Goal: Transaction & Acquisition: Purchase product/service

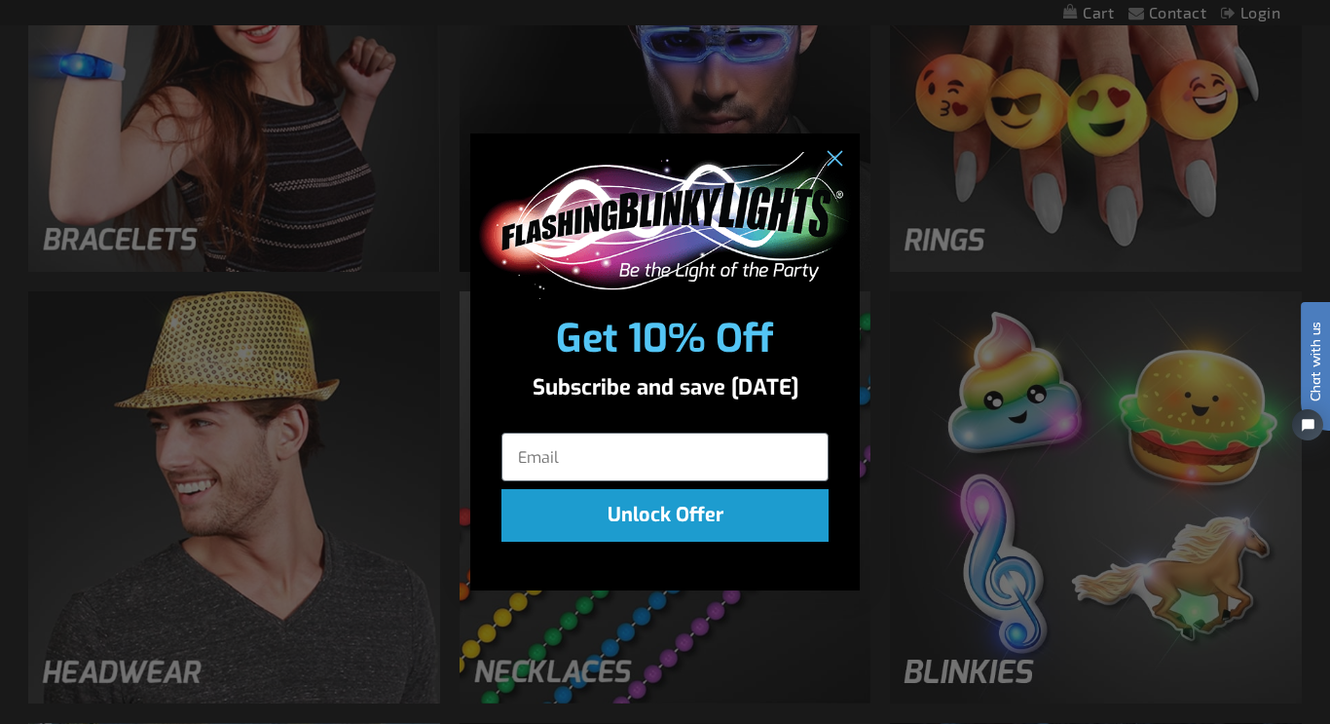
scroll to position [2175, 0]
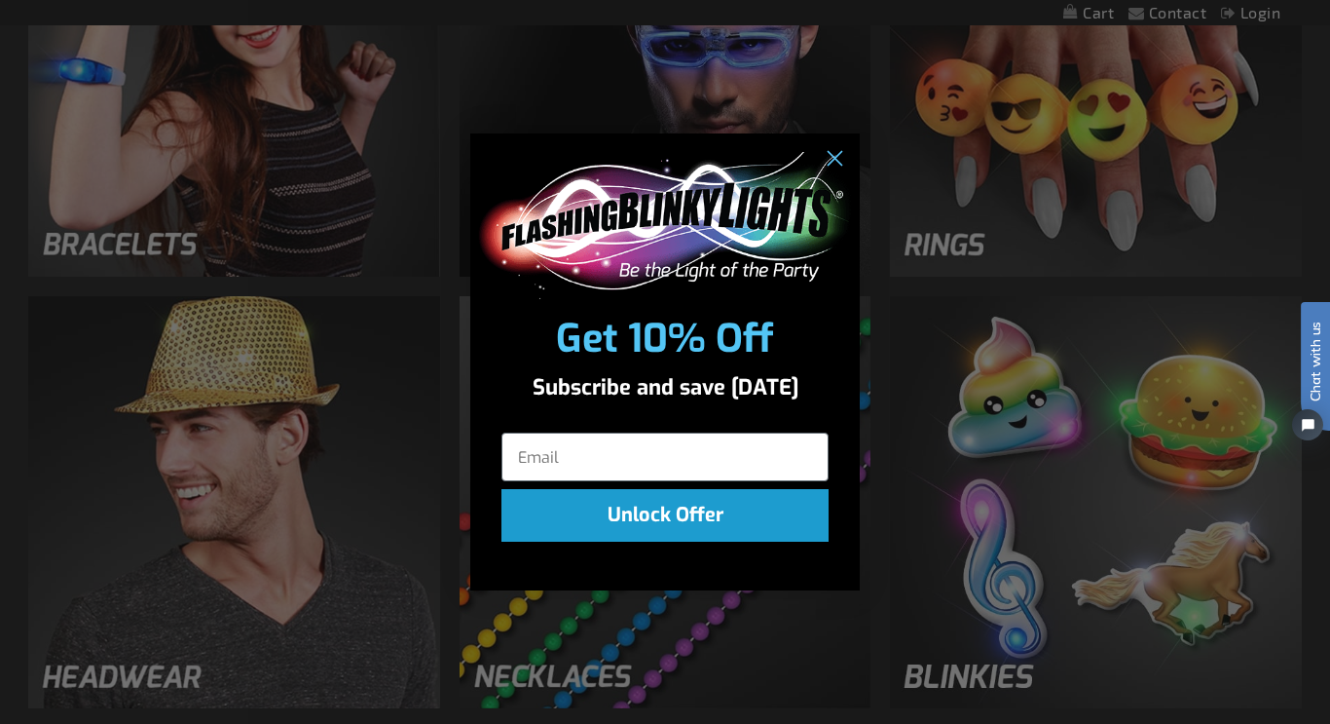
drag, startPoint x: 1330, startPoint y: 86, endPoint x: 1309, endPoint y: 555, distance: 469.9
click at [1125, 486] on div "Close dialog Get 10% Off Subscribe and save today Unlock Offer Submit" at bounding box center [665, 362] width 1330 height 724
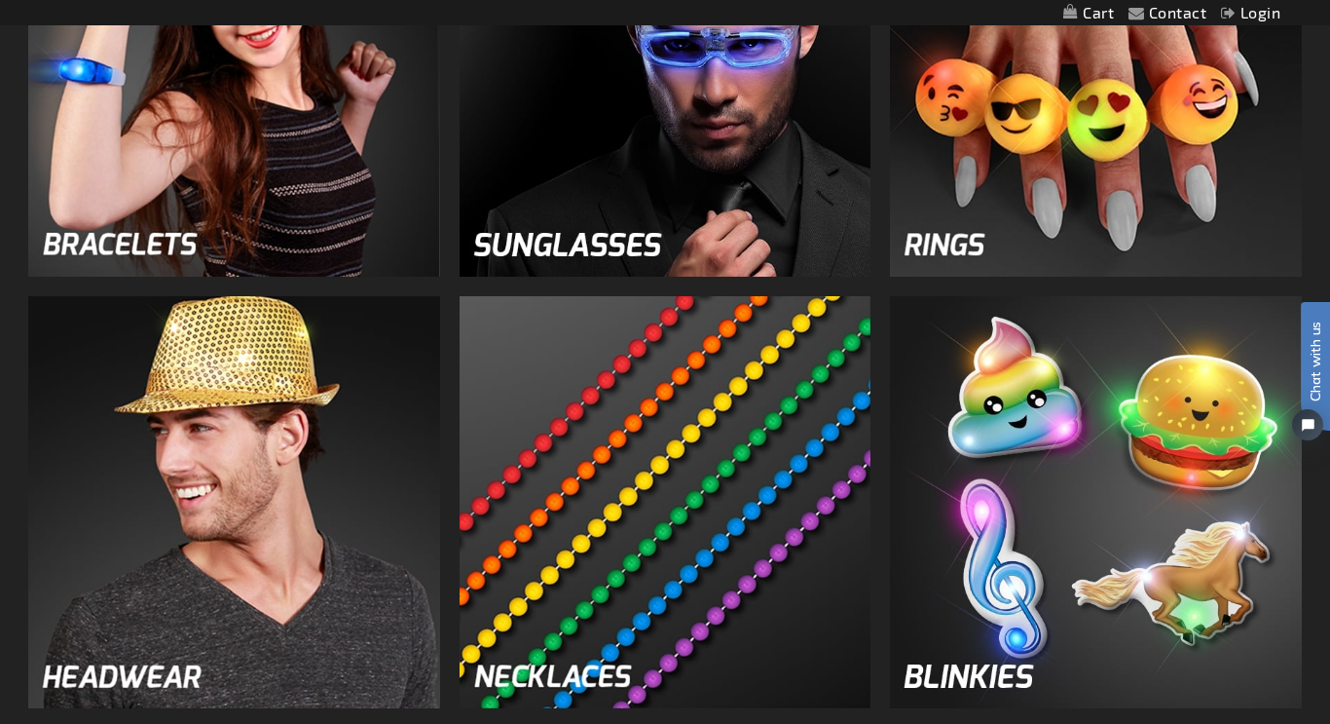
click at [1125, 486] on img at bounding box center [1096, 502] width 412 height 412
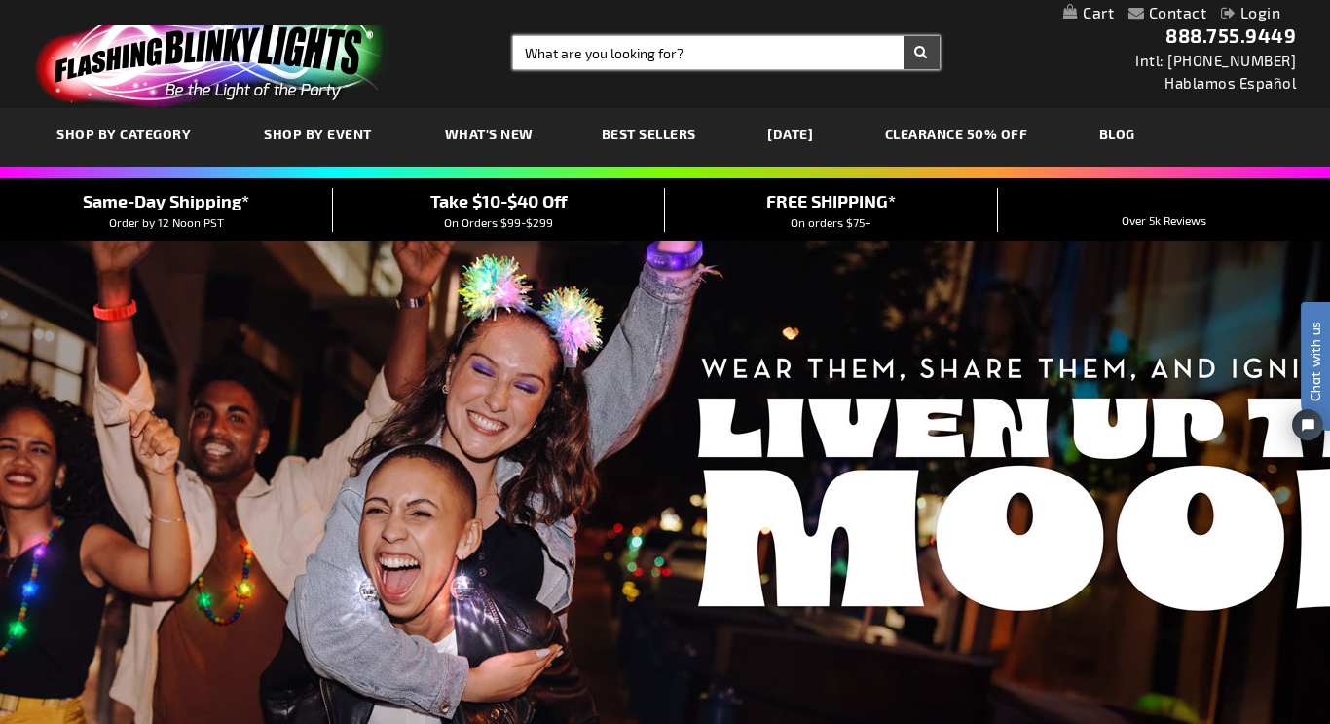
click at [682, 50] on input "Search" at bounding box center [726, 52] width 426 height 33
type input "wands"
click at [904, 36] on button "Search" at bounding box center [922, 52] width 36 height 33
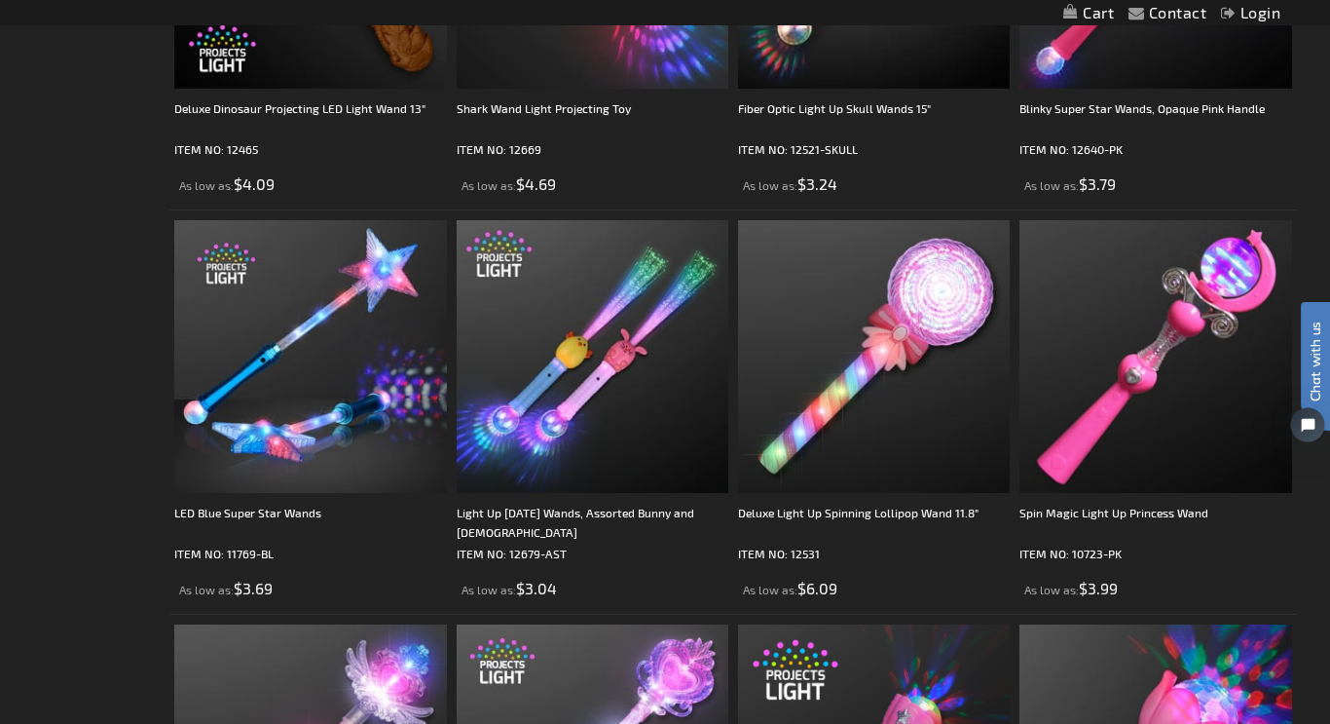
drag, startPoint x: 2601, startPoint y: 233, endPoint x: 1294, endPoint y: 425, distance: 1320.2
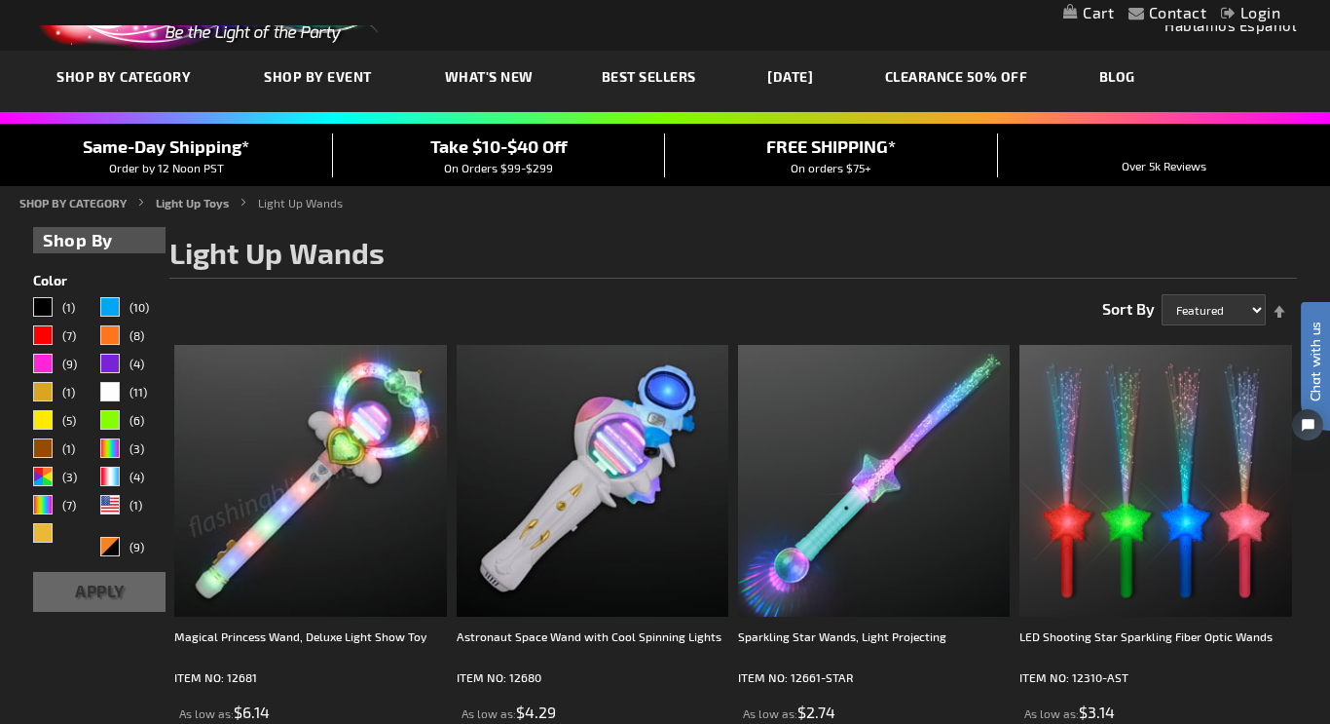
scroll to position [28, 0]
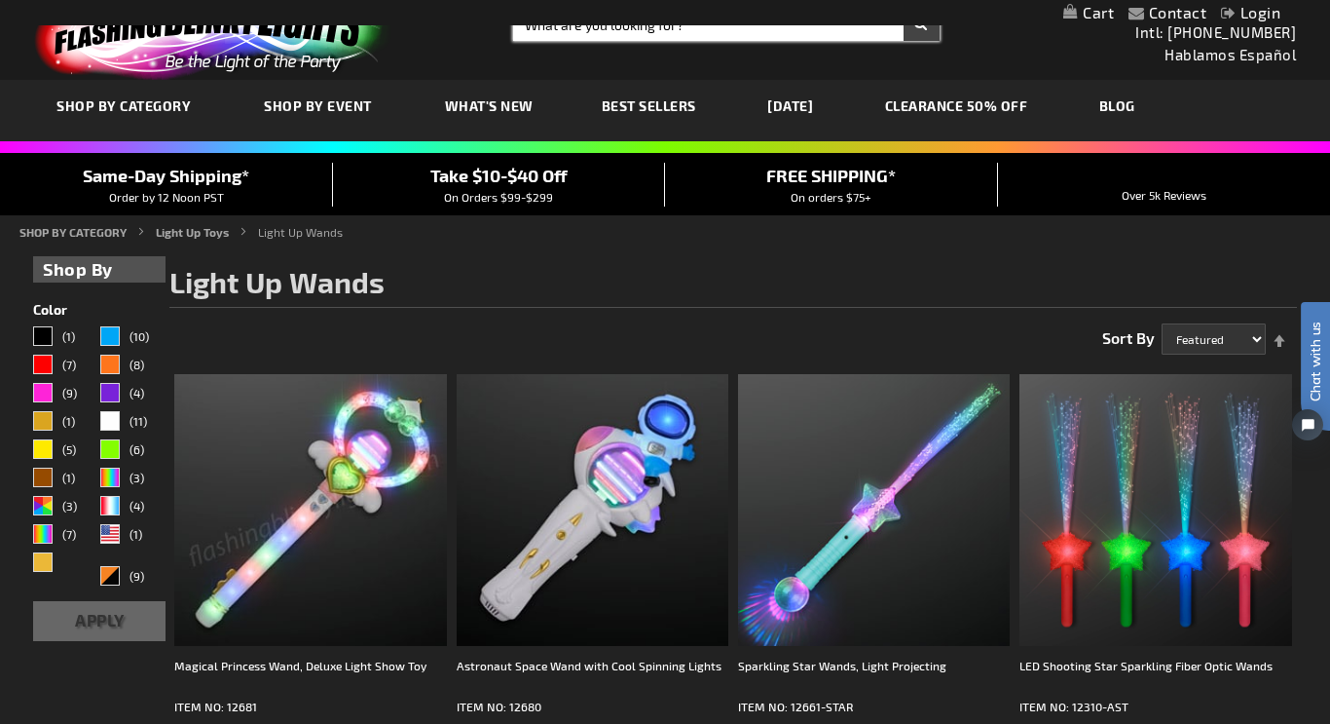
click at [733, 31] on input "Search" at bounding box center [726, 24] width 426 height 33
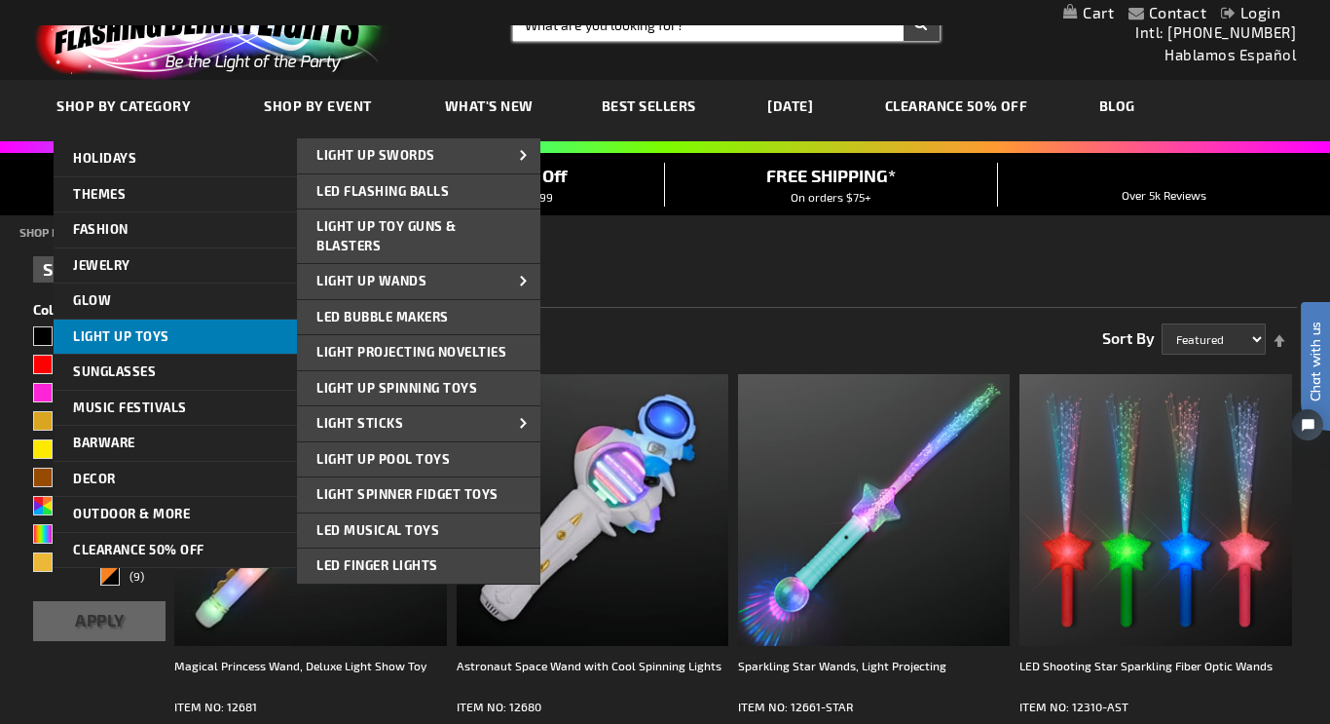
click at [137, 328] on span "Light Up Toys" at bounding box center [121, 336] width 96 height 16
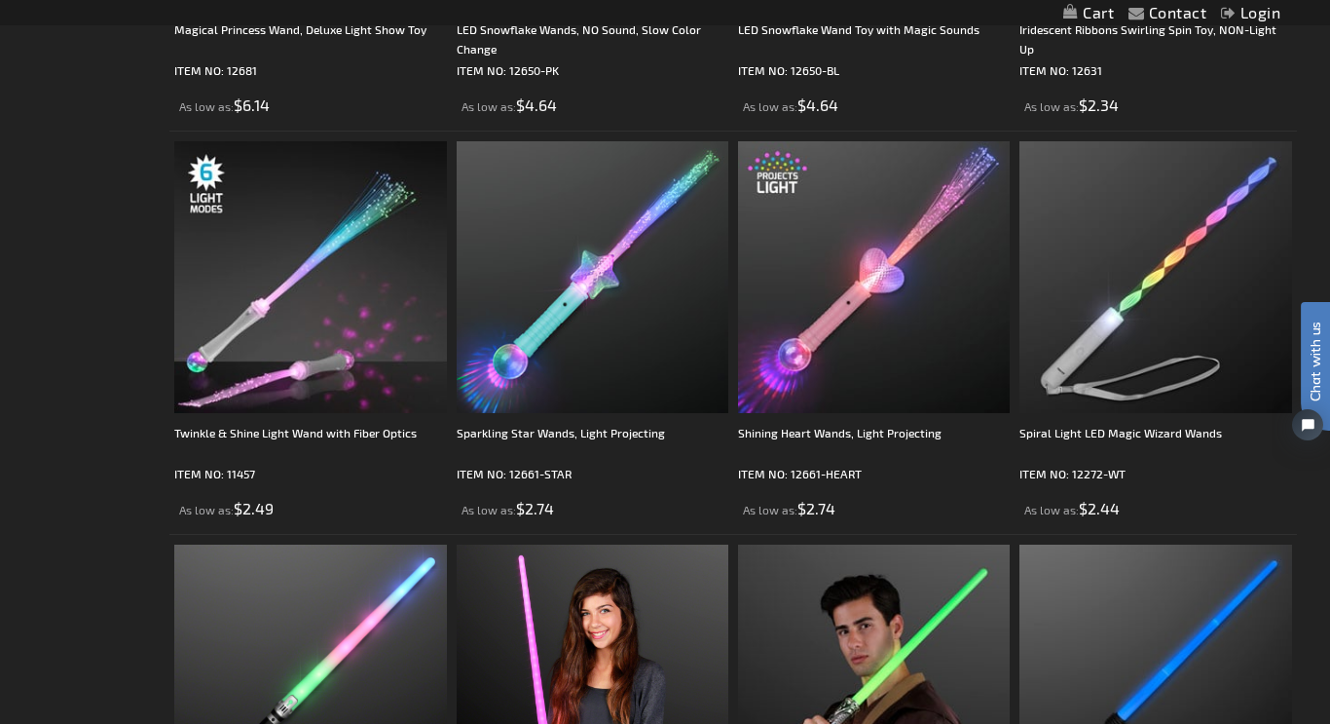
scroll to position [1192, 0]
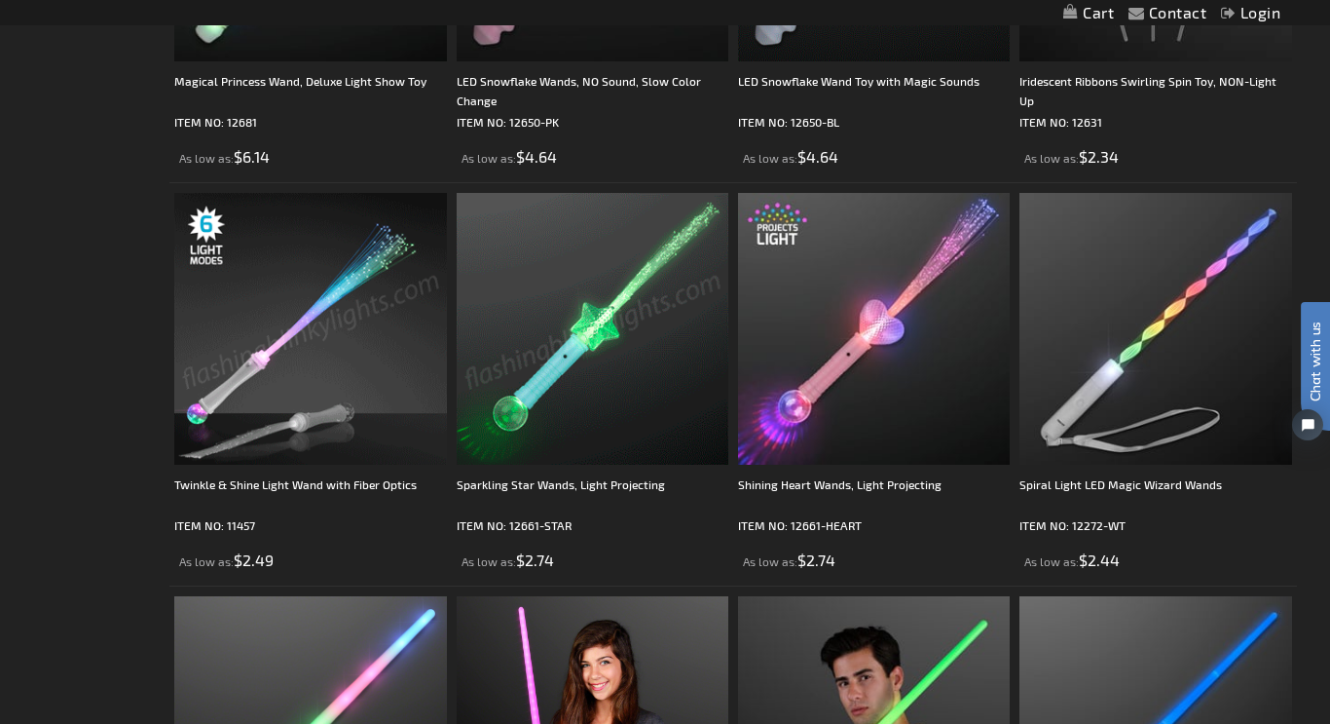
click at [344, 333] on img at bounding box center [310, 329] width 272 height 272
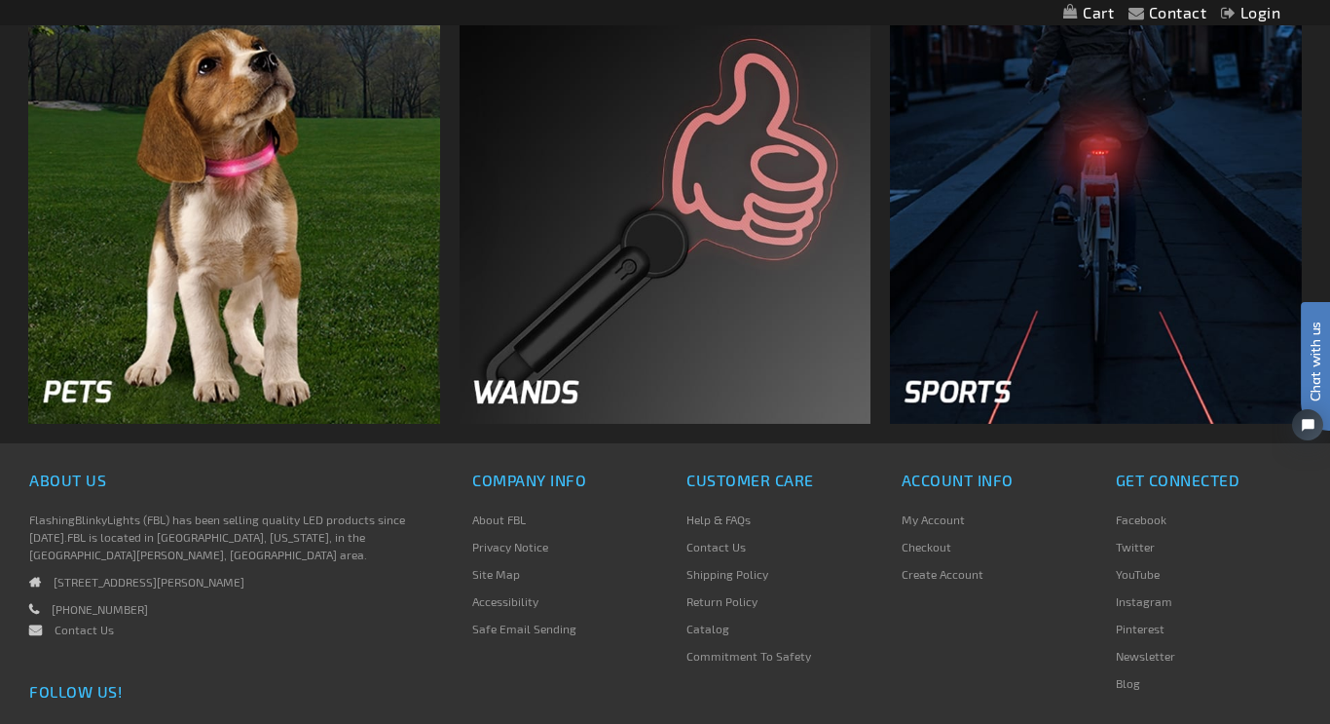
scroll to position [2895, 0]
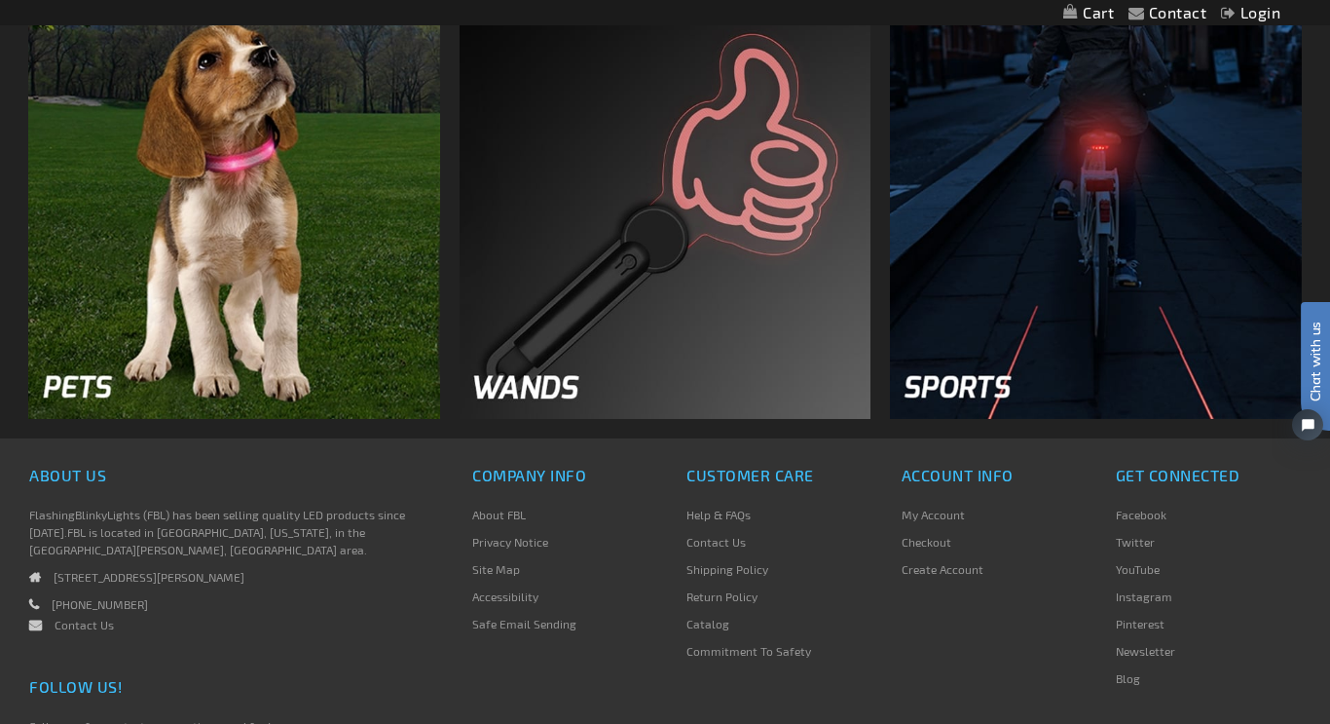
drag, startPoint x: 1330, startPoint y: 111, endPoint x: 1127, endPoint y: 662, distance: 587.3
click at [572, 244] on img at bounding box center [666, 214] width 412 height 412
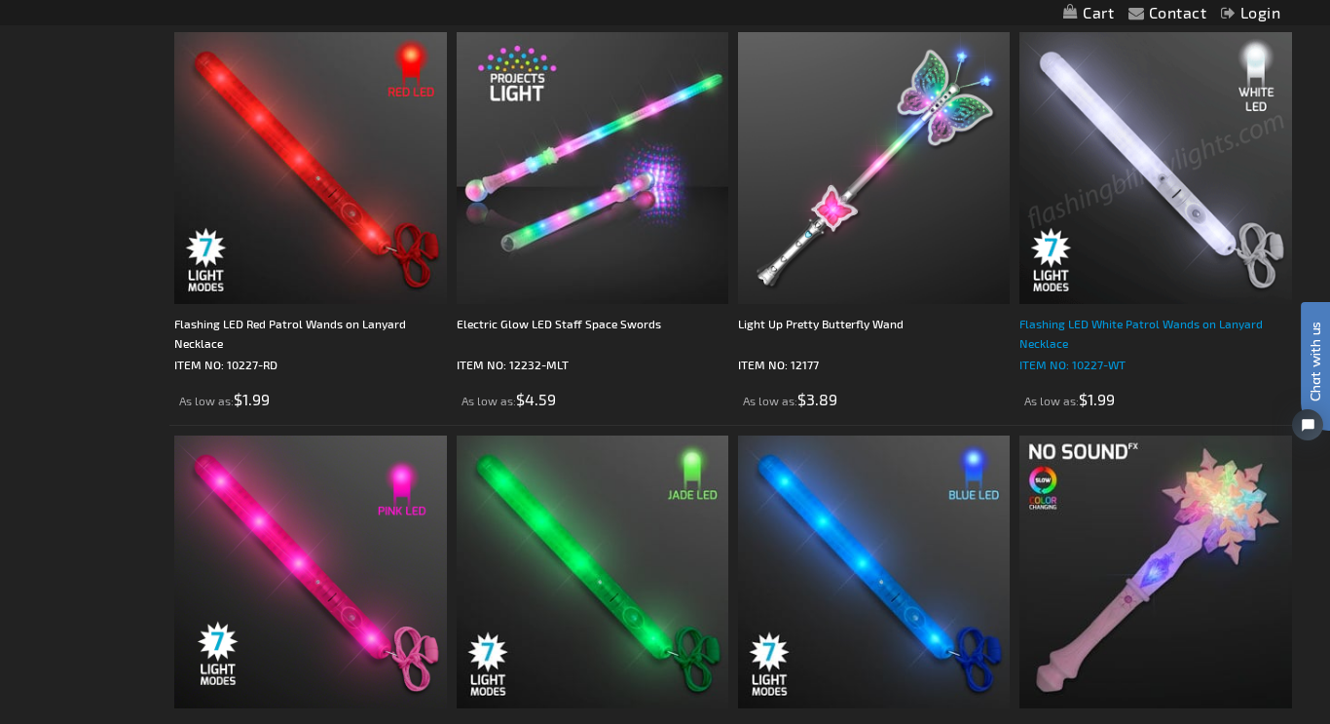
drag, startPoint x: 1330, startPoint y: 57, endPoint x: 1193, endPoint y: 304, distance: 281.6
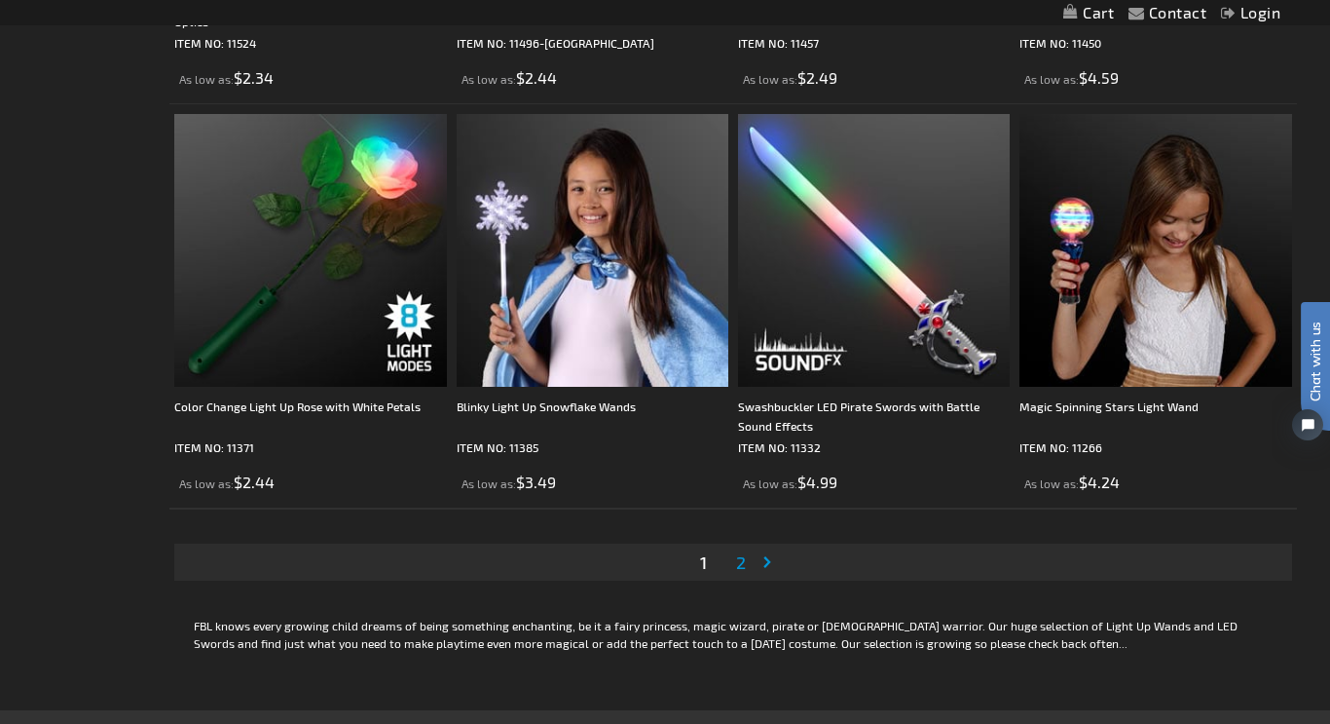
scroll to position [5898, 0]
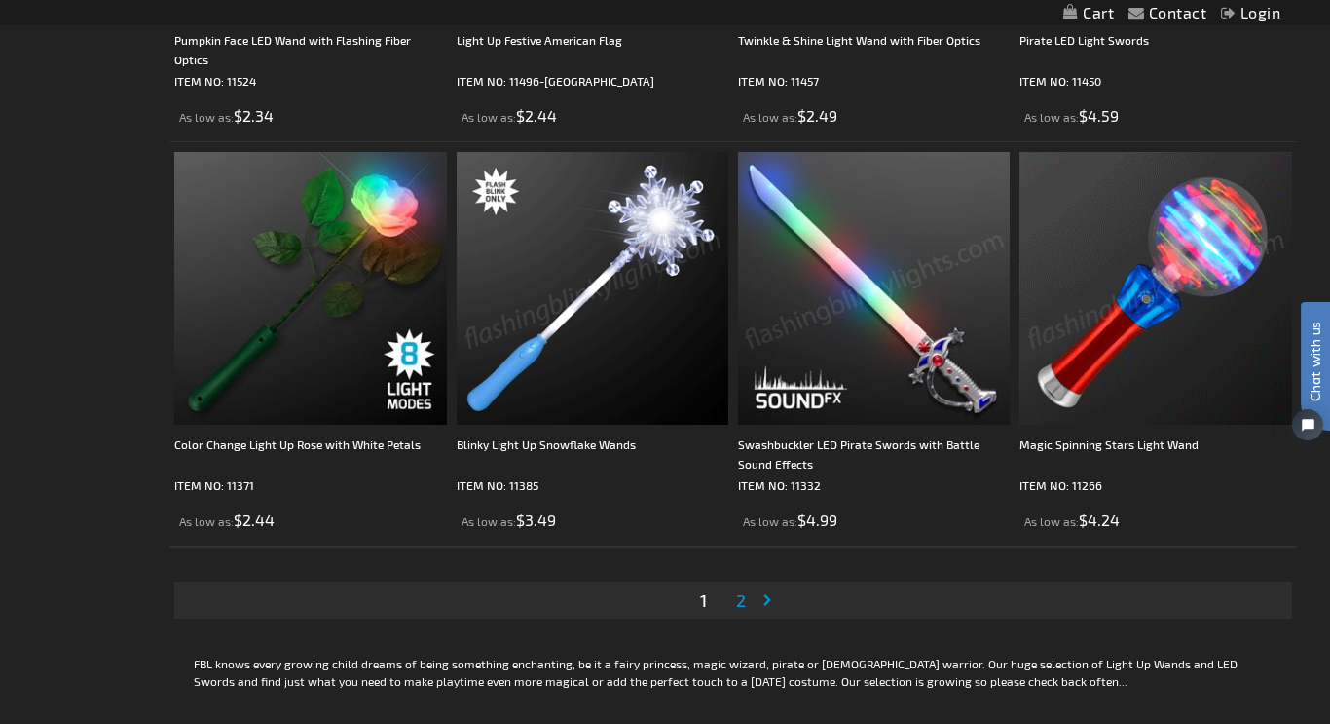
click at [671, 257] on img at bounding box center [593, 288] width 272 height 272
